Goal: Transaction & Acquisition: Purchase product/service

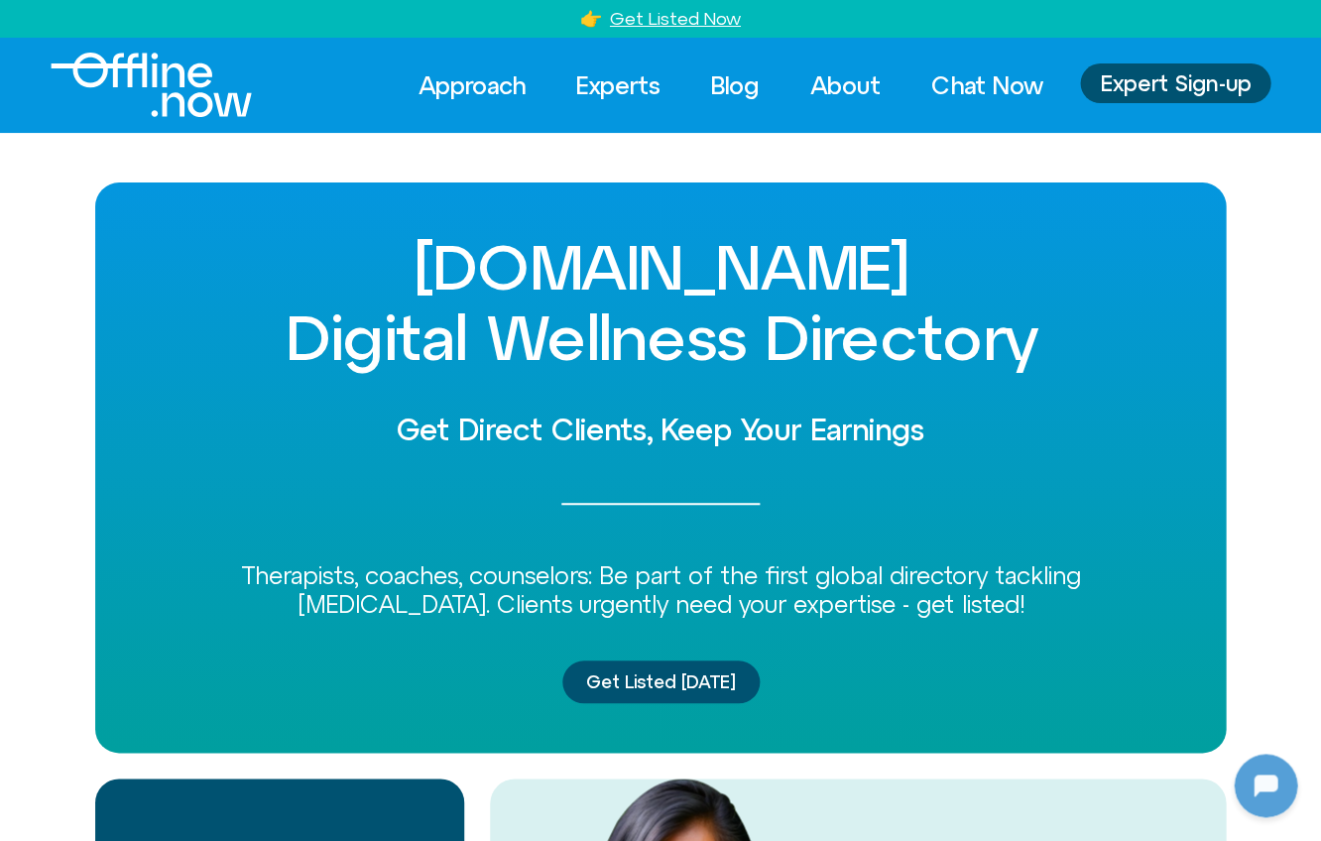
scroll to position [3132, 0]
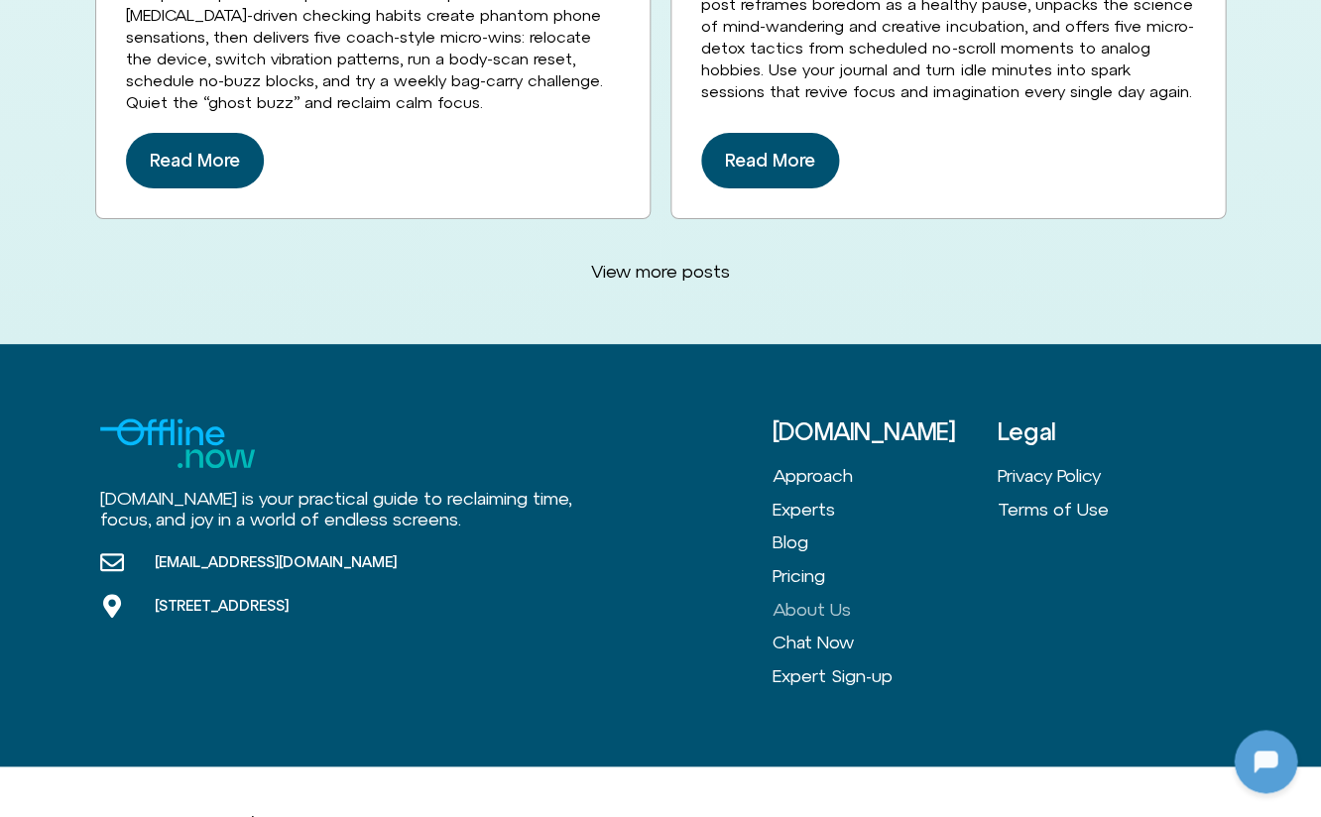
scroll to position [3132, 0]
click at [795, 559] on link "Pricing" at bounding box center [884, 576] width 224 height 34
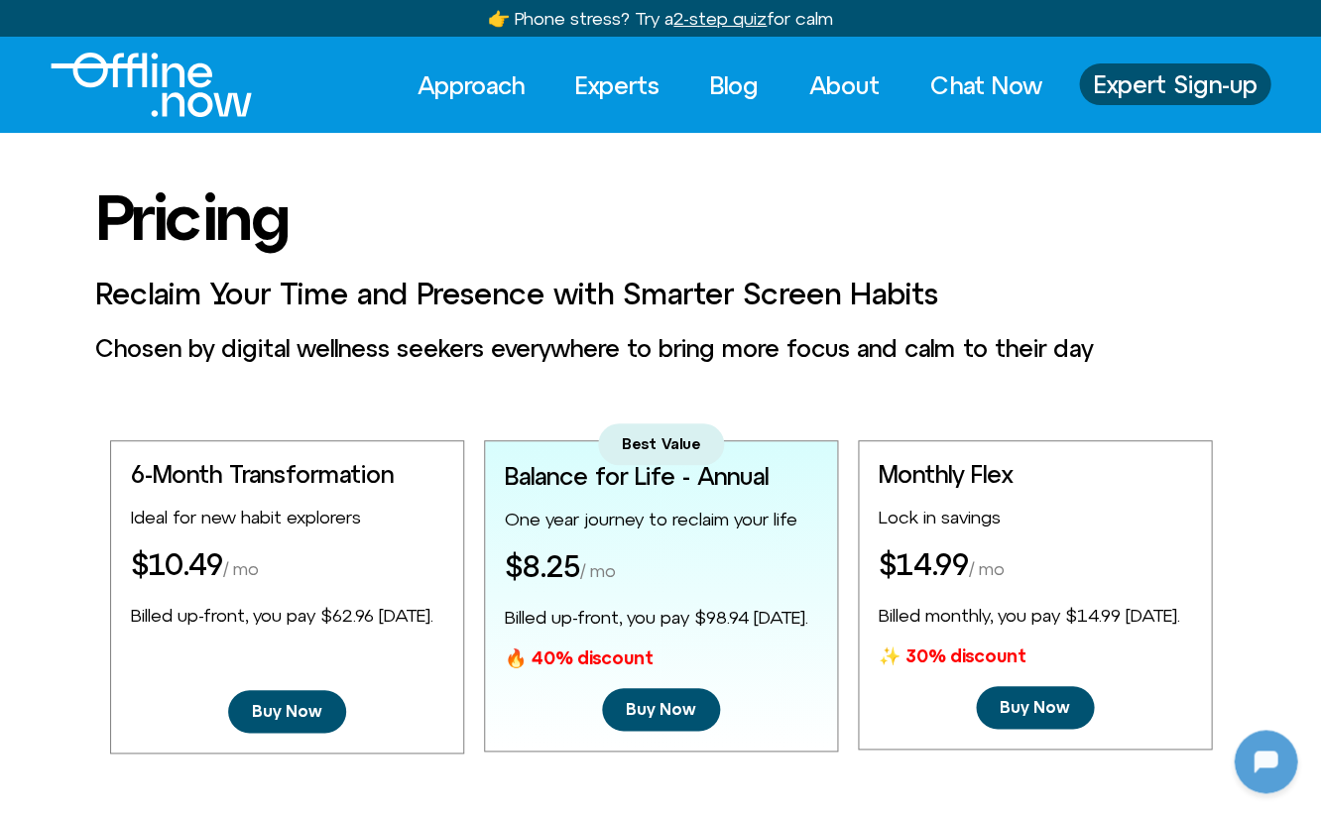
scroll to position [3132, 0]
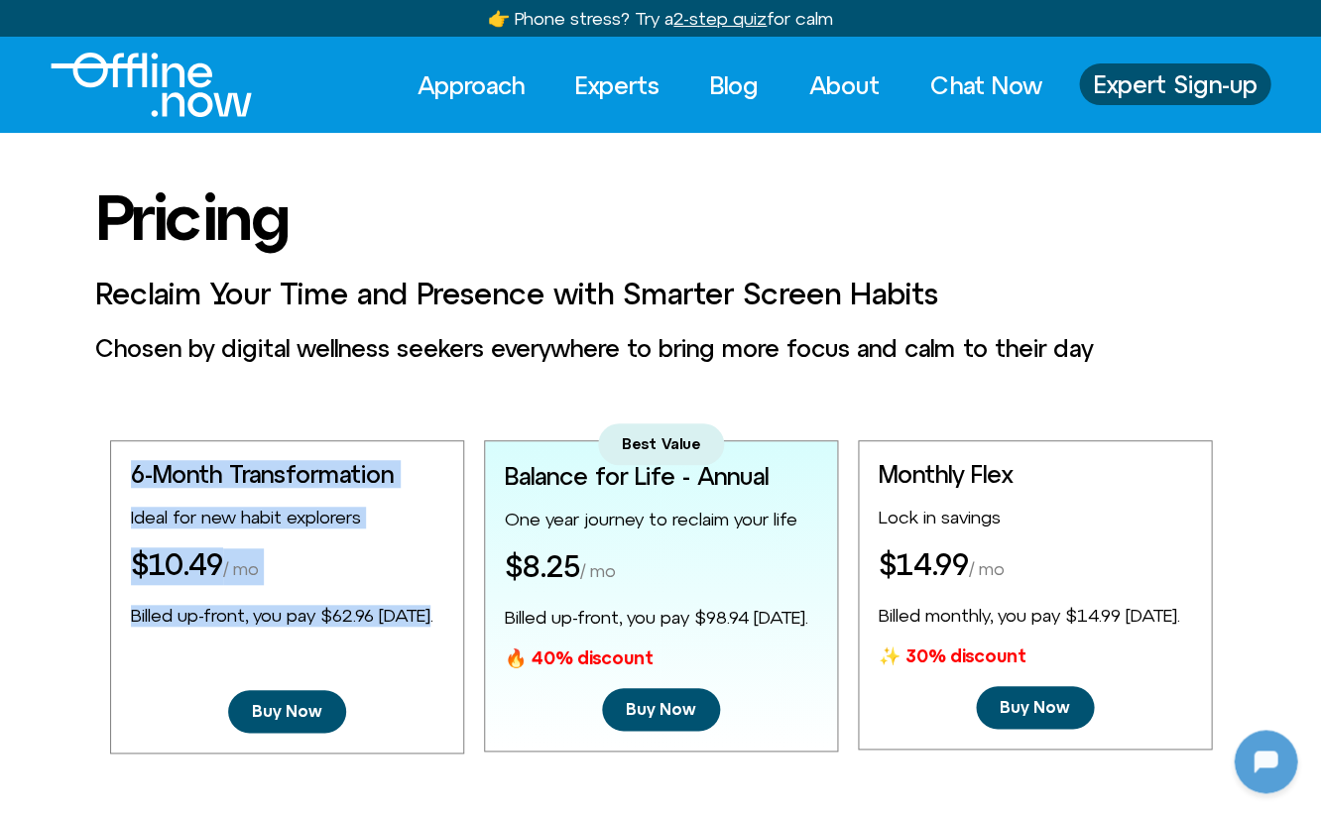
drag, startPoint x: 396, startPoint y: 603, endPoint x: 145, endPoint y: 445, distance: 296.3
click at [145, 445] on div "6-Month Transformation Ideal for new habit explorers $10.49 / mo Billed up-fron…" at bounding box center [287, 596] width 354 height 313
drag, startPoint x: 218, startPoint y: 502, endPoint x: 231, endPoint y: 519, distance: 21.2
click at [218, 502] on div "6-Month Transformation Ideal for new habit explorers $10.49 / mo Billed up-fron…" at bounding box center [287, 596] width 354 height 313
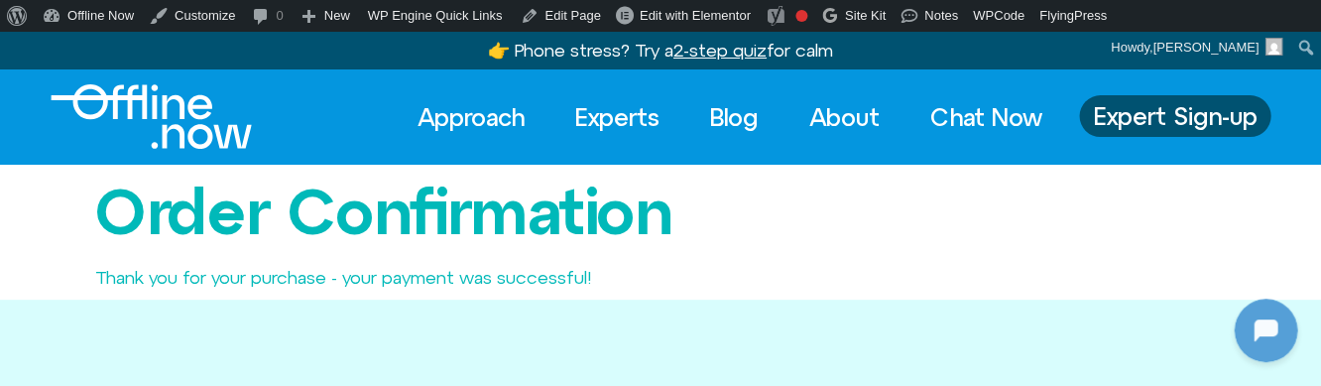
scroll to position [3560, 0]
